Goal: Task Accomplishment & Management: Manage account settings

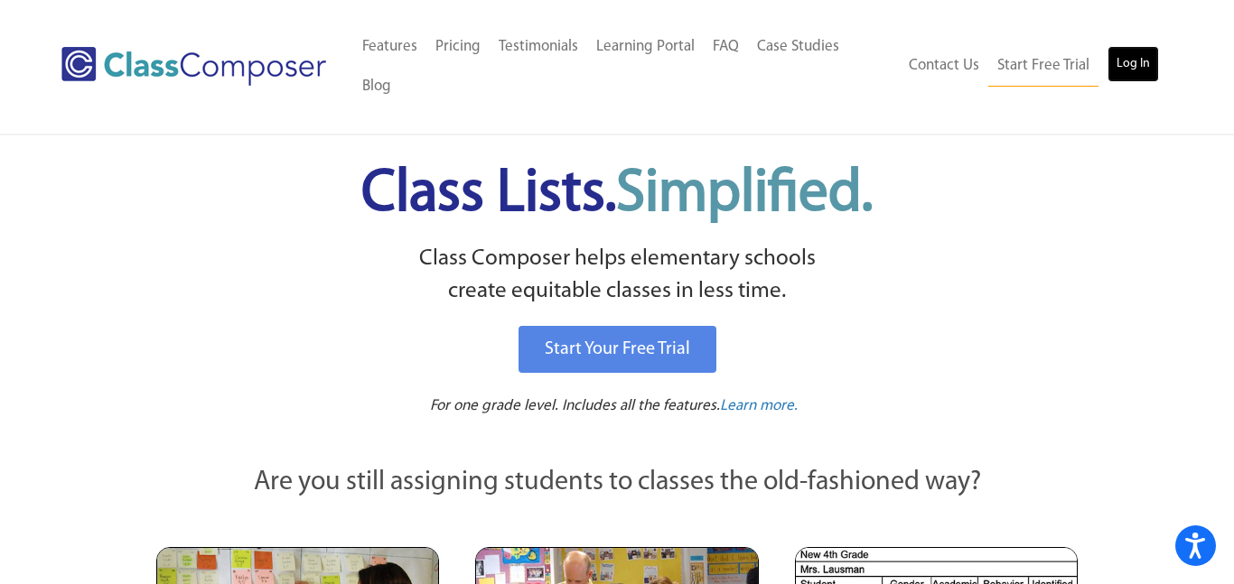
click at [1132, 59] on link "Log In" at bounding box center [1132, 64] width 51 height 36
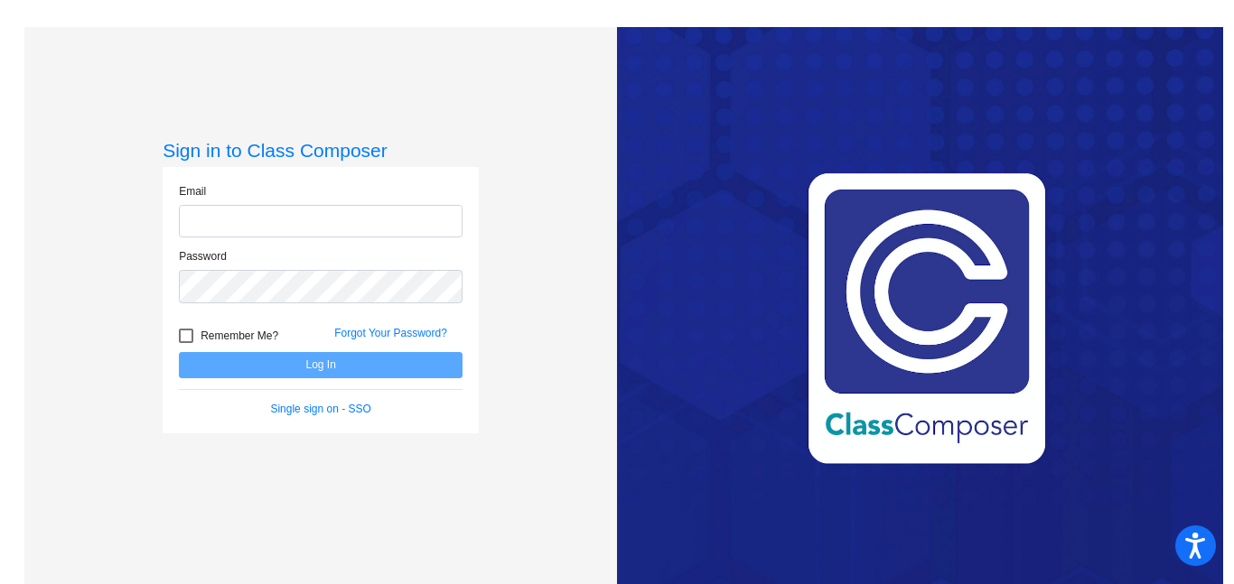
type input "[EMAIL_ADDRESS][PERSON_NAME][DOMAIN_NAME]"
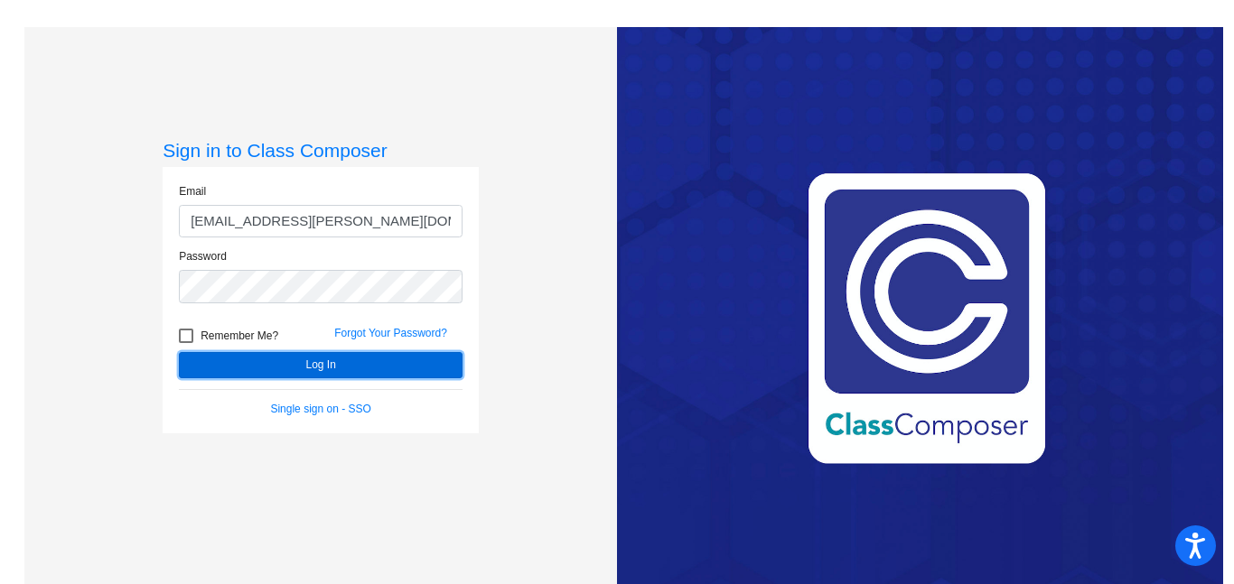
click at [288, 361] on button "Log In" at bounding box center [321, 365] width 284 height 26
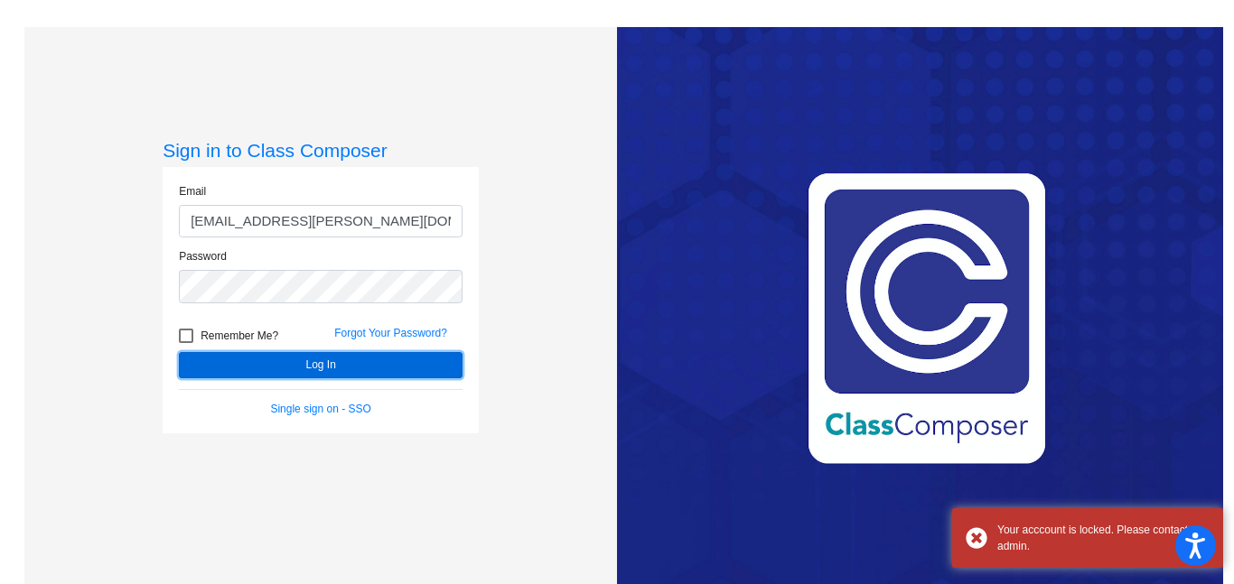
click at [288, 361] on button "Log In" at bounding box center [321, 365] width 284 height 26
